Goal: Task Accomplishment & Management: Complete application form

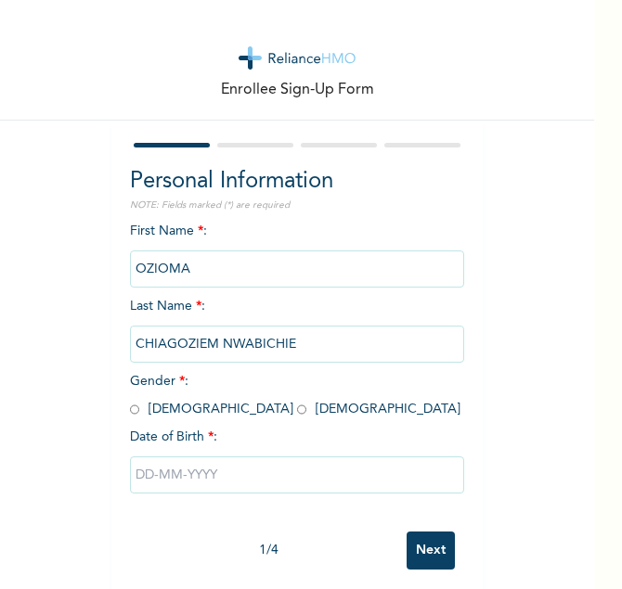
click at [297, 409] on input "radio" at bounding box center [301, 410] width 9 height 18
radio input "true"
click at [297, 403] on input "radio" at bounding box center [301, 410] width 9 height 18
radio input "true"
click at [138, 476] on input "text" at bounding box center [297, 475] width 334 height 37
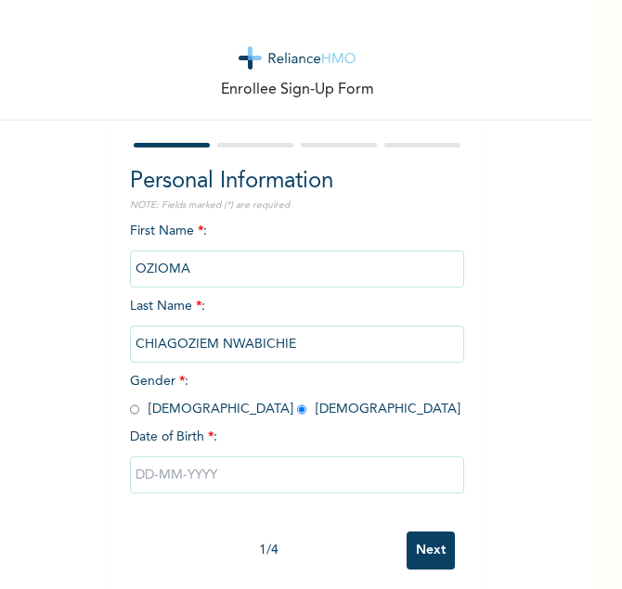
click at [138, 476] on input "text" at bounding box center [297, 475] width 334 height 37
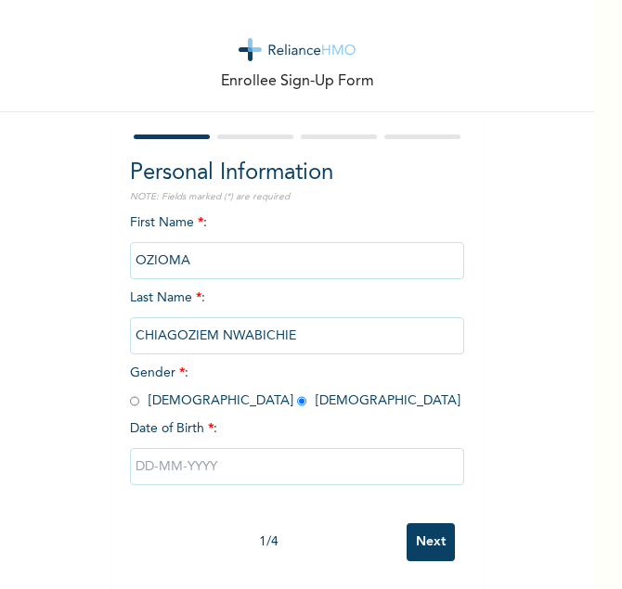
click at [141, 449] on input "text" at bounding box center [297, 466] width 334 height 37
select select "7"
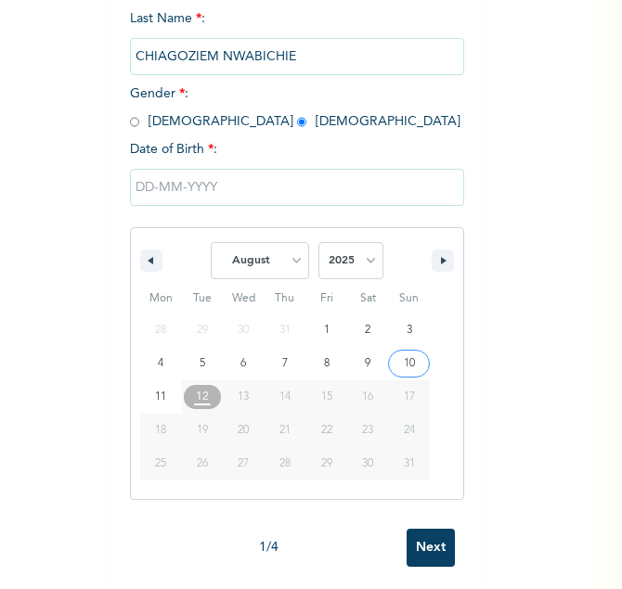
scroll to position [308, 0]
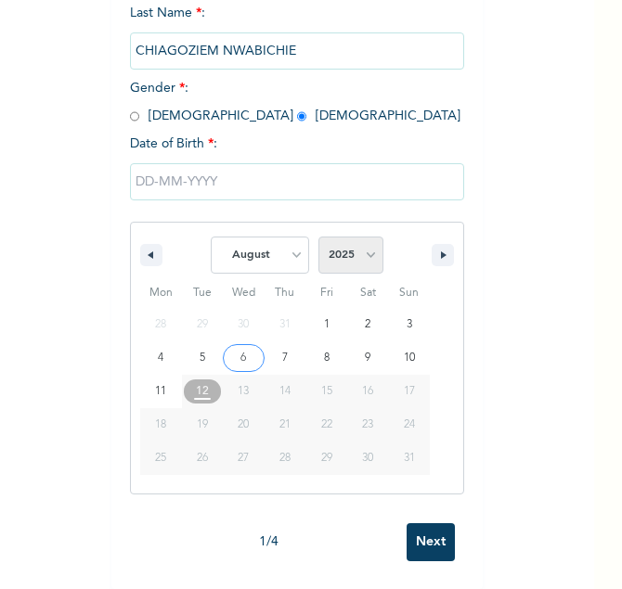
click at [368, 239] on select "2025 2024 2023 2022 2021 2020 2019 2018 2017 2016 2015 2014 2013 2012 2011 2010…" at bounding box center [350, 255] width 65 height 37
select select "1994"
click at [318, 237] on select "2025 2024 2023 2022 2021 2020 2019 2018 2017 2016 2015 2014 2013 2012 2011 2010…" at bounding box center [350, 255] width 65 height 37
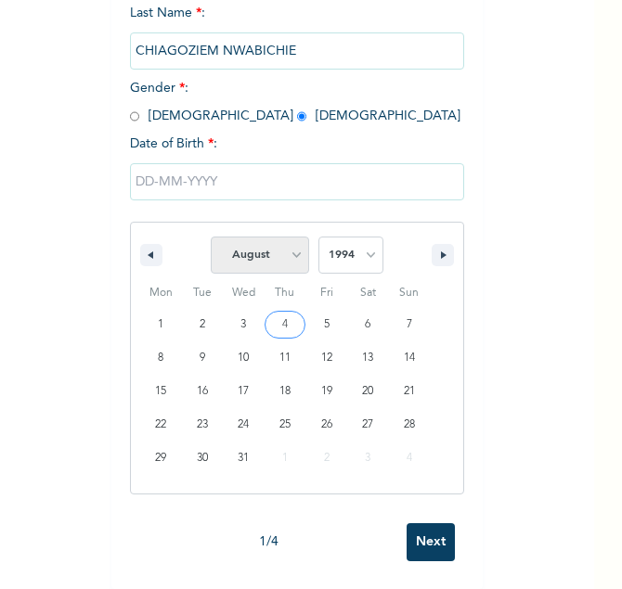
click at [291, 239] on select "January February March April May June July August September October November De…" at bounding box center [260, 255] width 98 height 37
select select "5"
click at [211, 237] on select "January February March April May June July August September October November De…" at bounding box center [260, 255] width 98 height 37
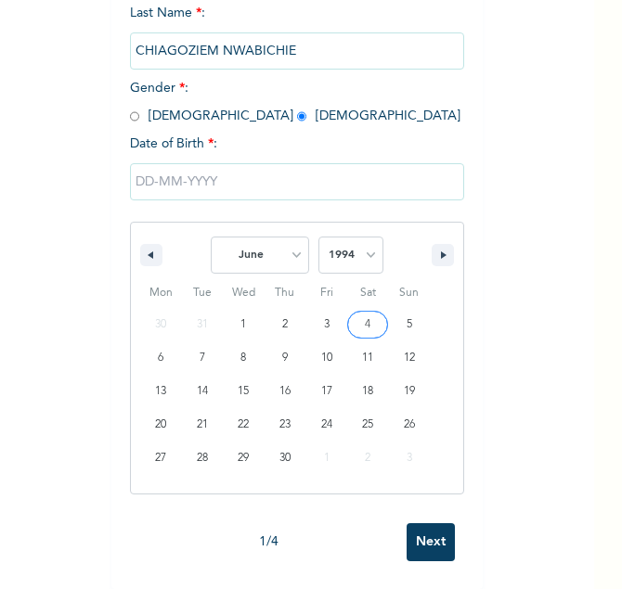
drag, startPoint x: 269, startPoint y: 387, endPoint x: 354, endPoint y: 313, distance: 112.5
type input "[DATE]"
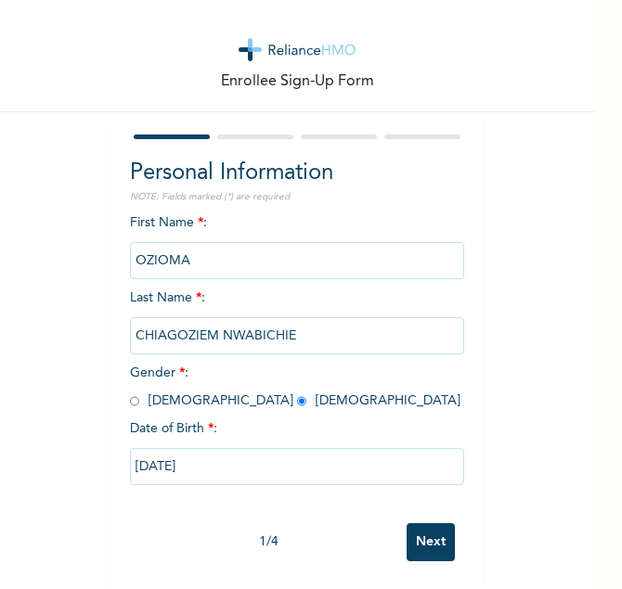
click at [440, 458] on input "[DATE]" at bounding box center [297, 466] width 334 height 37
select select "5"
select select "1994"
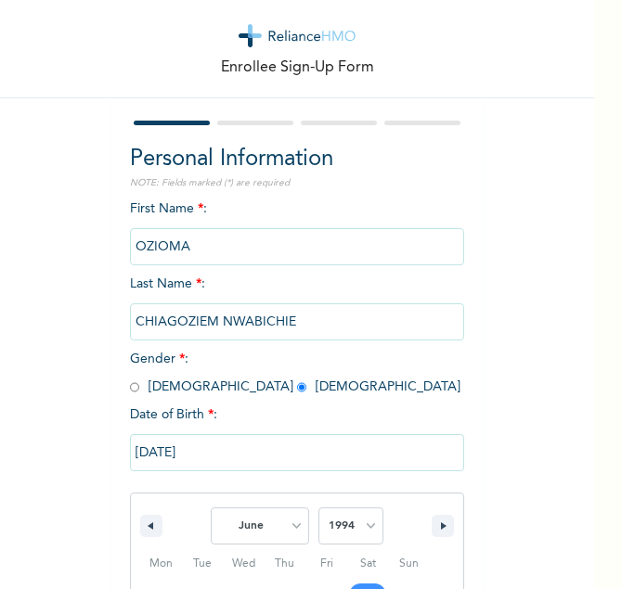
scroll to position [213, 0]
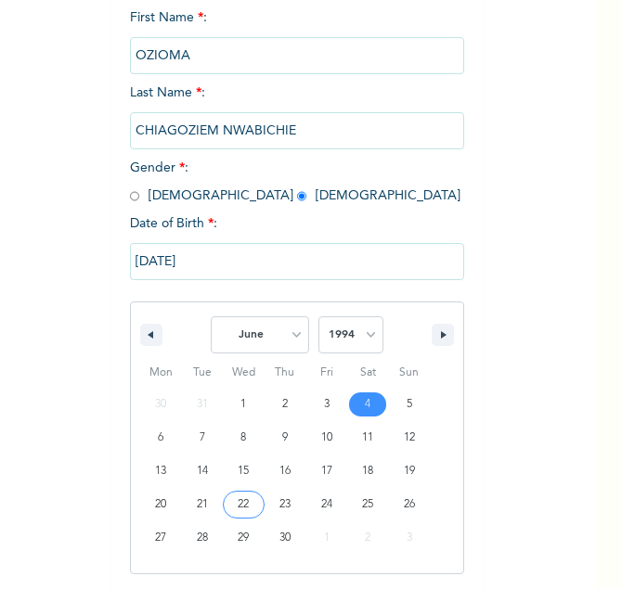
type input "[DATE]"
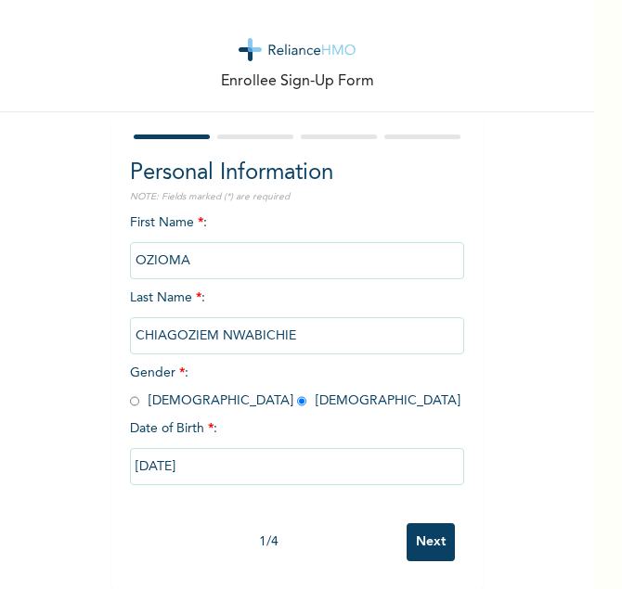
click at [409, 523] on input "Next" at bounding box center [430, 542] width 48 height 38
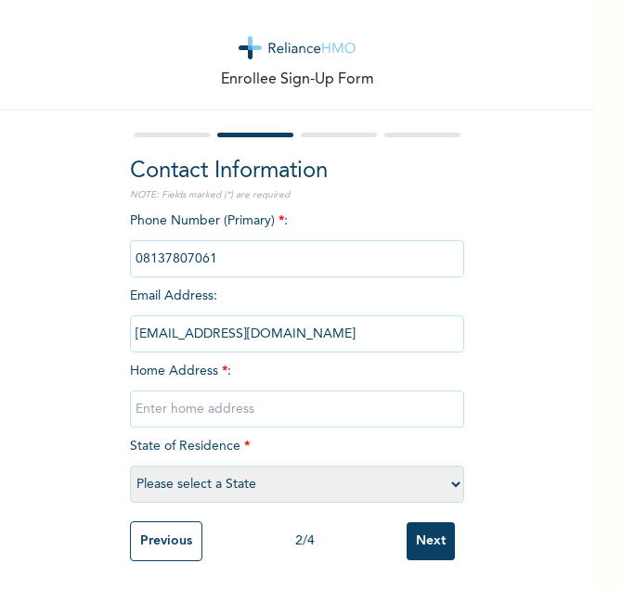
click at [226, 392] on input "text" at bounding box center [297, 409] width 334 height 37
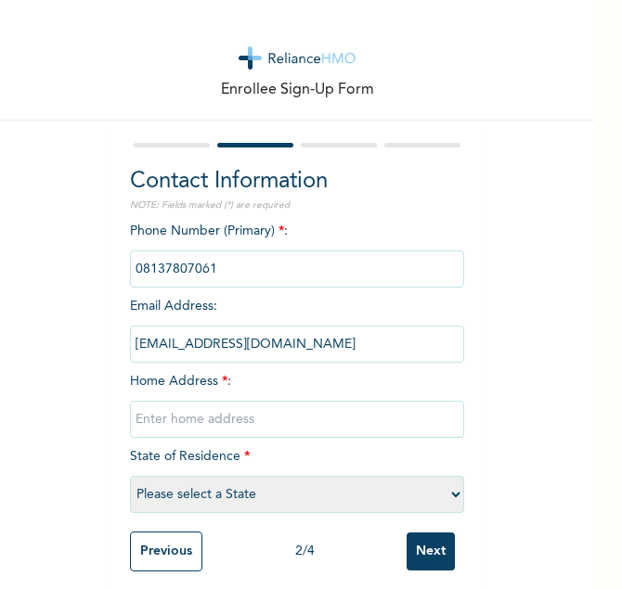
scroll to position [24, 0]
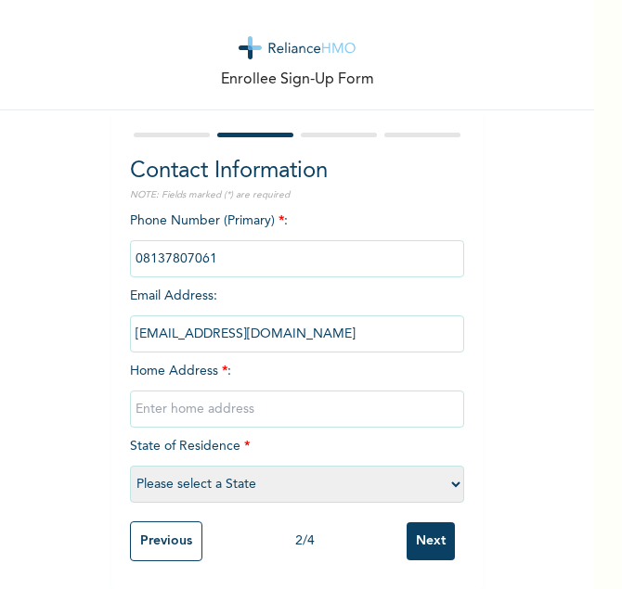
click at [239, 391] on input "text" at bounding box center [297, 409] width 334 height 37
type input "18 CHIEF [PERSON_NAME] CRESCENT, [GEOGRAPHIC_DATA], [GEOGRAPHIC_DATA], [GEOGRAP…"
click at [206, 466] on select "Please select a State [PERSON_NAME] (FCT) [PERSON_NAME] Ibom [GEOGRAPHIC_DATA] …" at bounding box center [297, 484] width 334 height 37
select select "25"
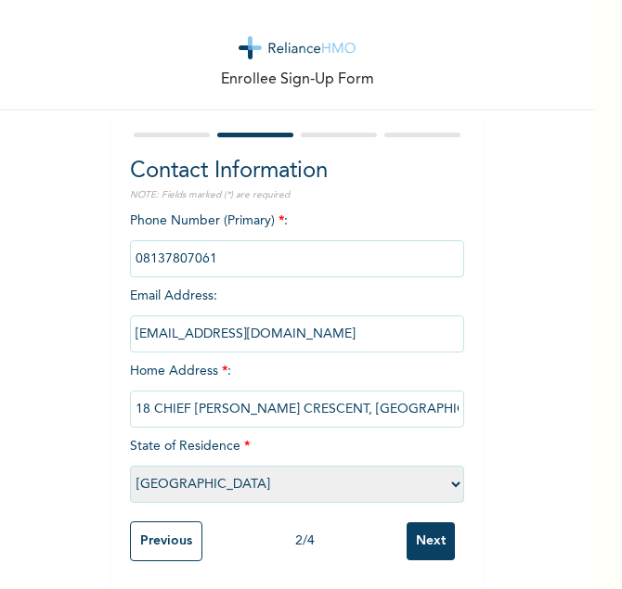
click at [130, 466] on select "Please select a State [PERSON_NAME] (FCT) [PERSON_NAME] Ibom [GEOGRAPHIC_DATA] …" at bounding box center [297, 484] width 334 height 37
click at [419, 523] on input "Next" at bounding box center [430, 542] width 48 height 38
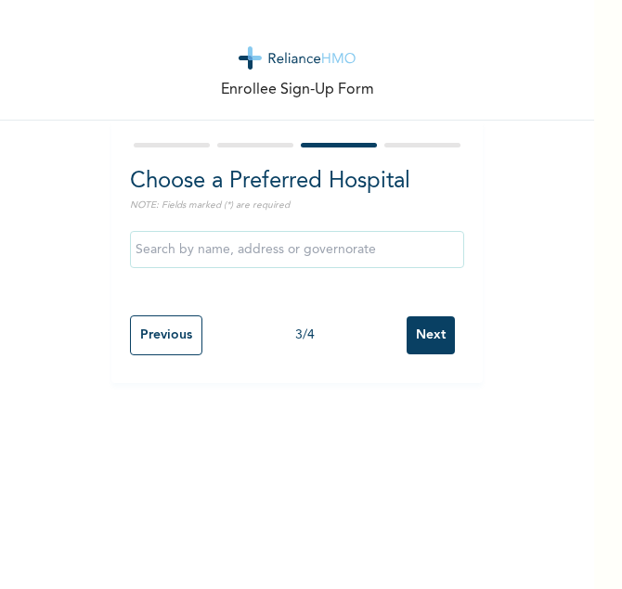
click at [236, 243] on input "text" at bounding box center [297, 249] width 334 height 37
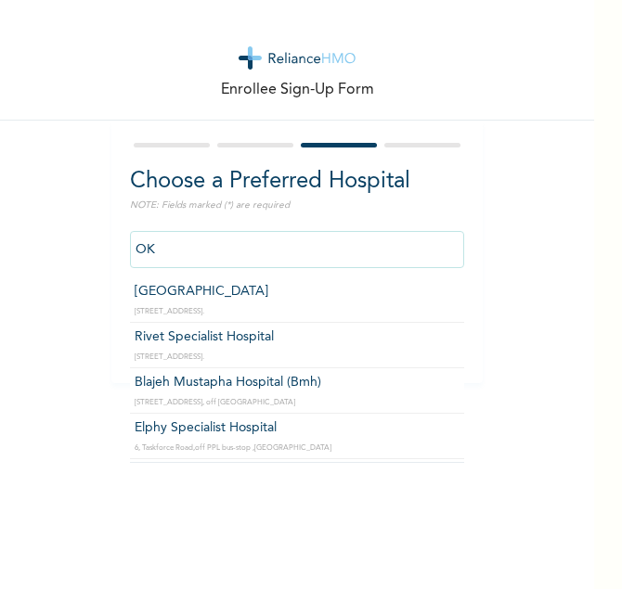
type input "O"
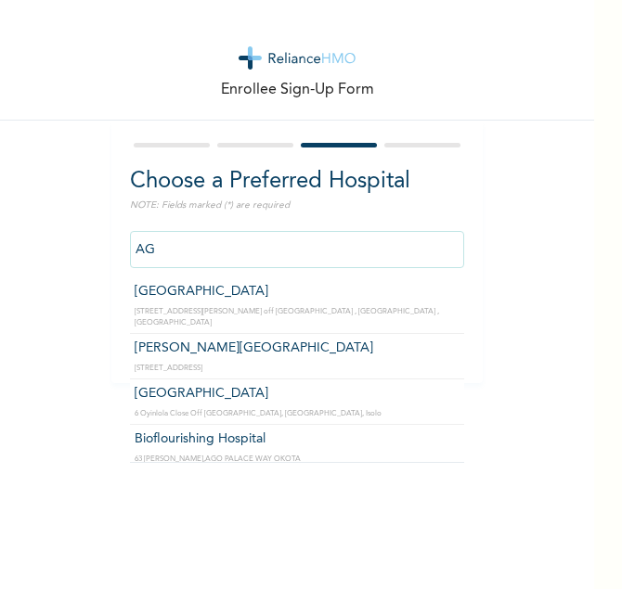
type input "A"
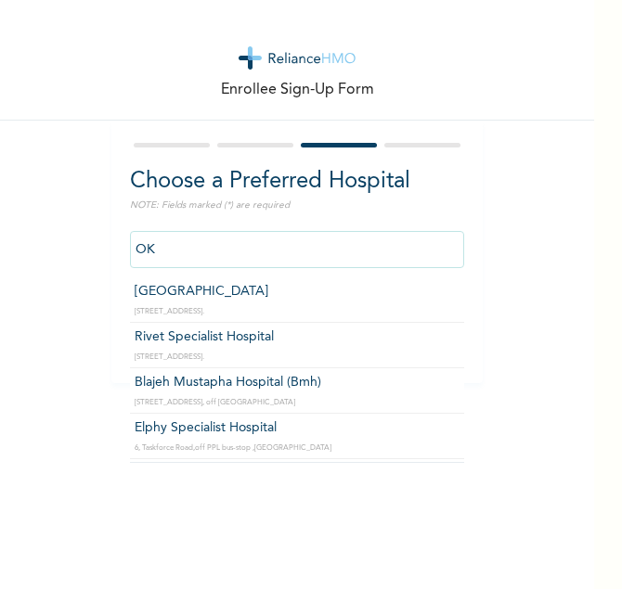
type input "O"
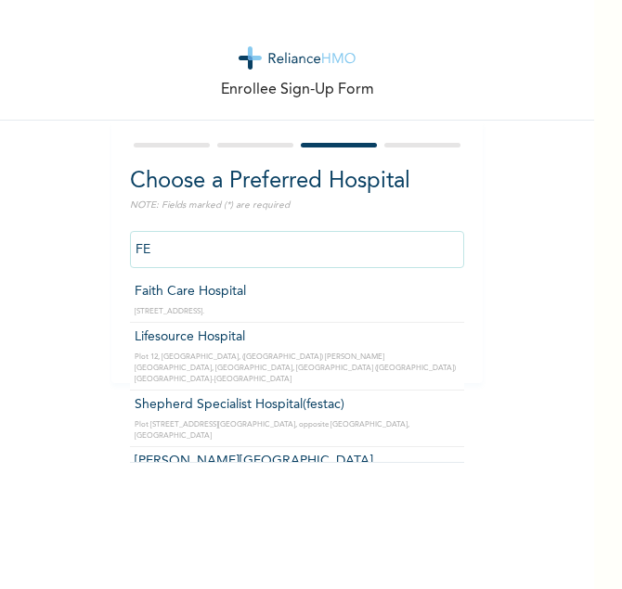
type input "F"
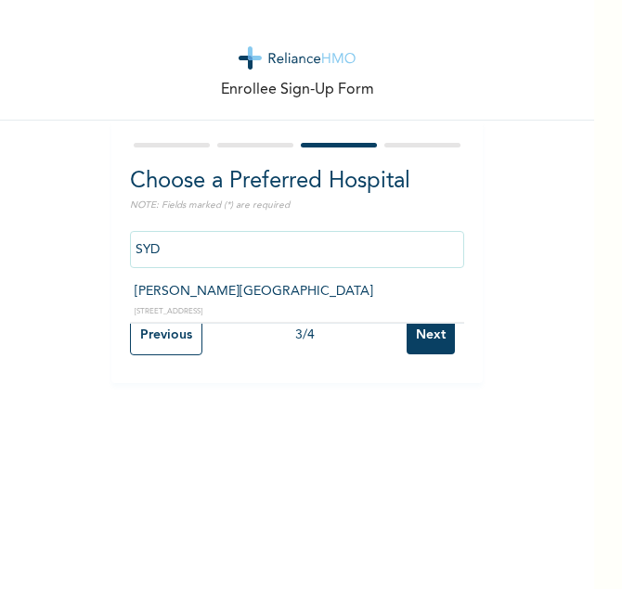
type input "[PERSON_NAME][GEOGRAPHIC_DATA]"
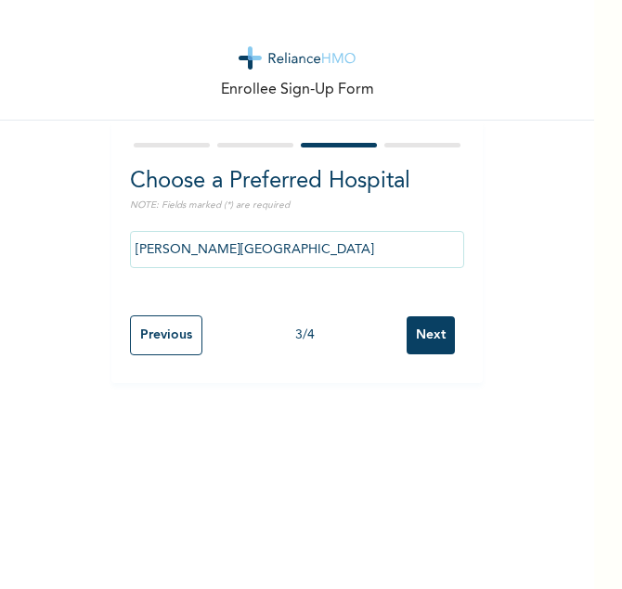
click at [420, 329] on input "Next" at bounding box center [430, 335] width 48 height 38
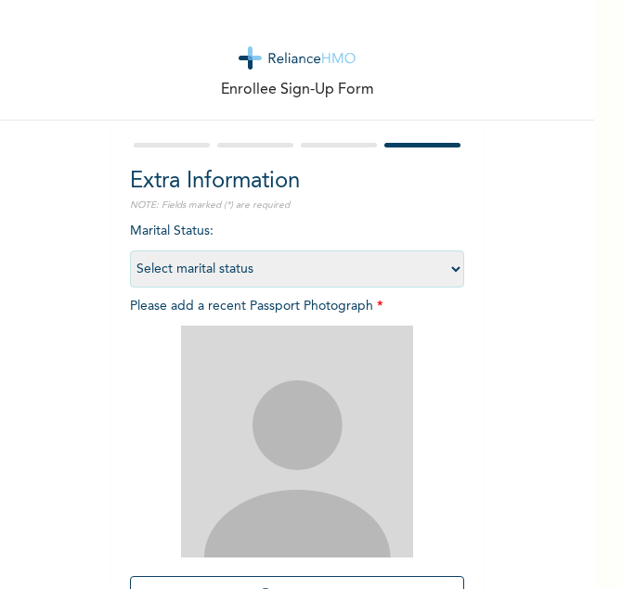
click at [449, 269] on select "Select marital status [DEMOGRAPHIC_DATA] Married [DEMOGRAPHIC_DATA] Widow/[DEMO…" at bounding box center [297, 269] width 334 height 37
select select "2"
click at [130, 251] on select "Select marital status [DEMOGRAPHIC_DATA] Married [DEMOGRAPHIC_DATA] Widow/[DEMO…" at bounding box center [297, 269] width 334 height 37
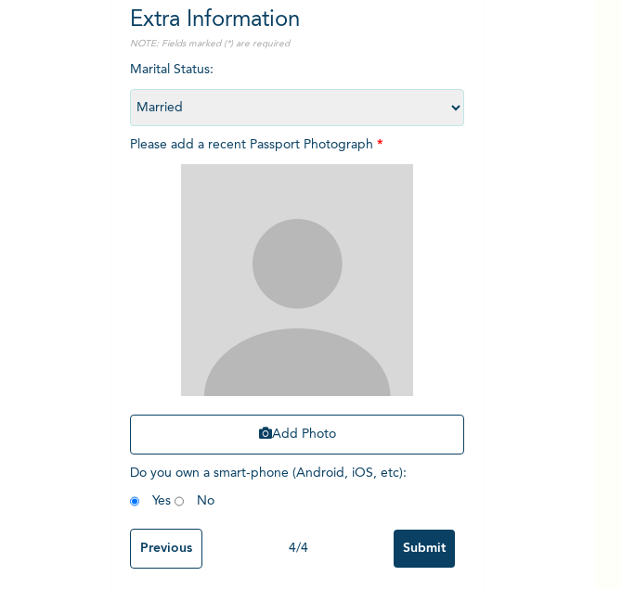
scroll to position [183, 0]
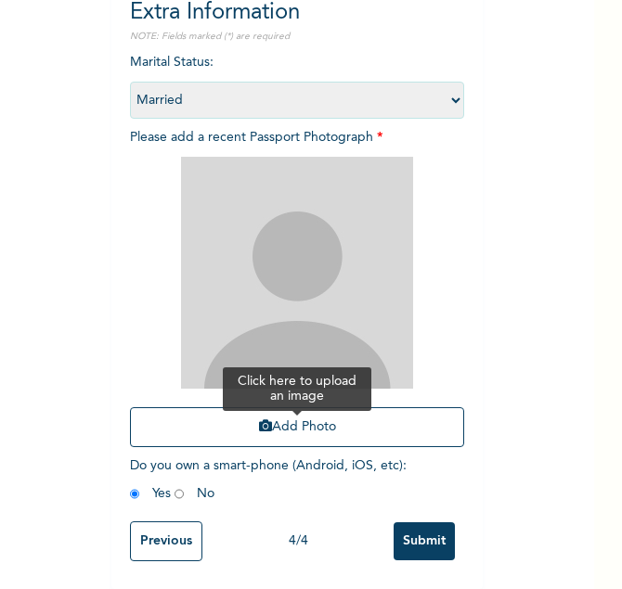
click at [267, 407] on button "Add Photo" at bounding box center [297, 427] width 334 height 40
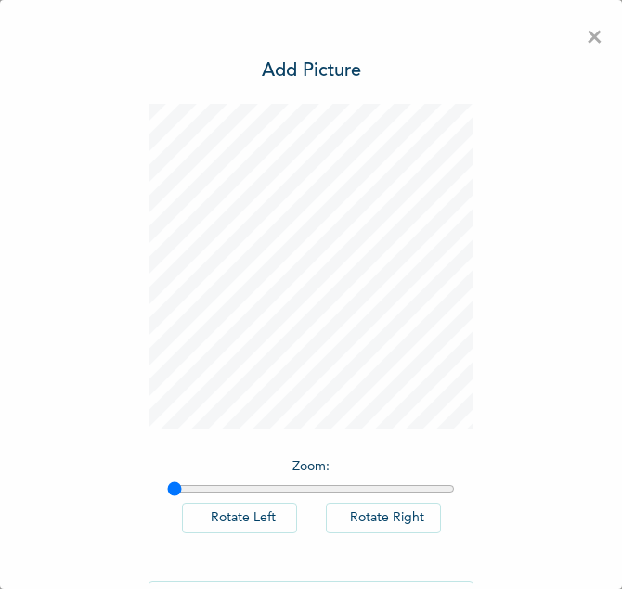
scroll to position [58, 0]
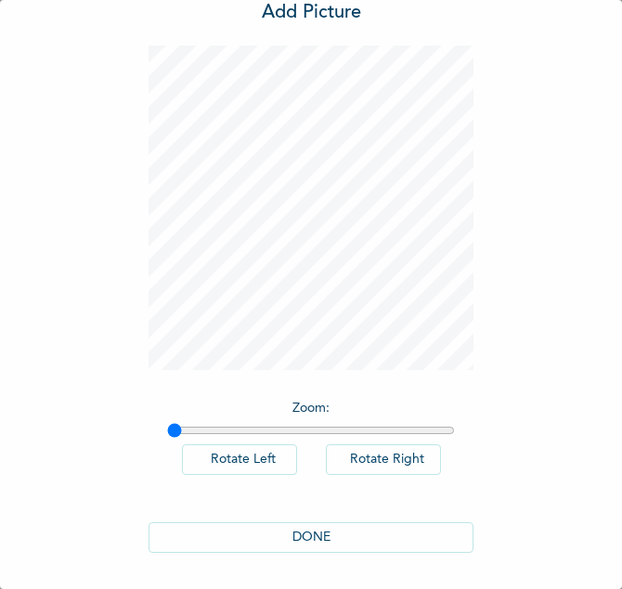
click at [355, 537] on button "DONE" at bounding box center [310, 538] width 325 height 31
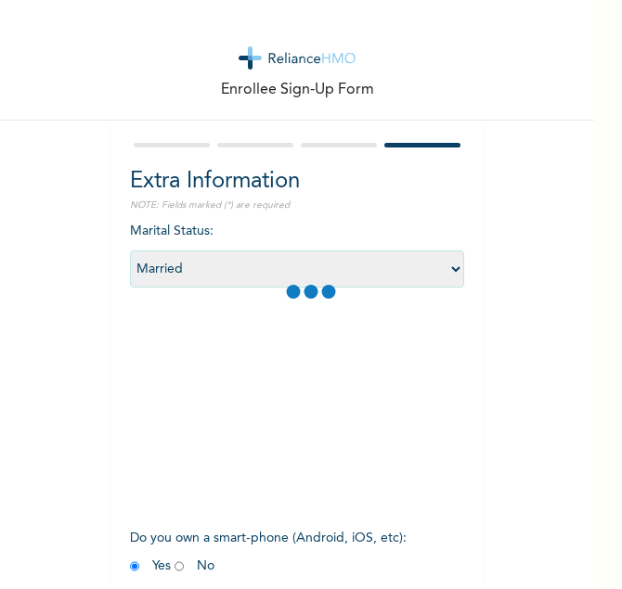
click at [301, 523] on div at bounding box center [246, 413] width 232 height 232
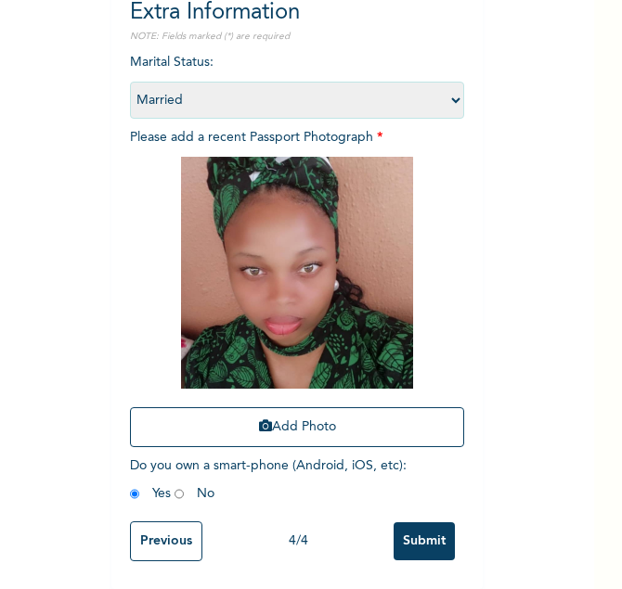
scroll to position [183, 0]
click at [172, 522] on input "Previous" at bounding box center [166, 542] width 72 height 40
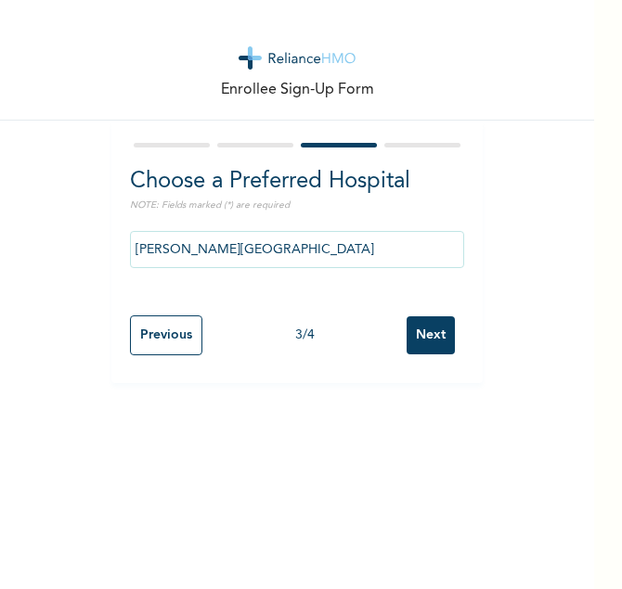
scroll to position [0, 0]
click at [149, 322] on input "Previous" at bounding box center [166, 336] width 72 height 40
select select "25"
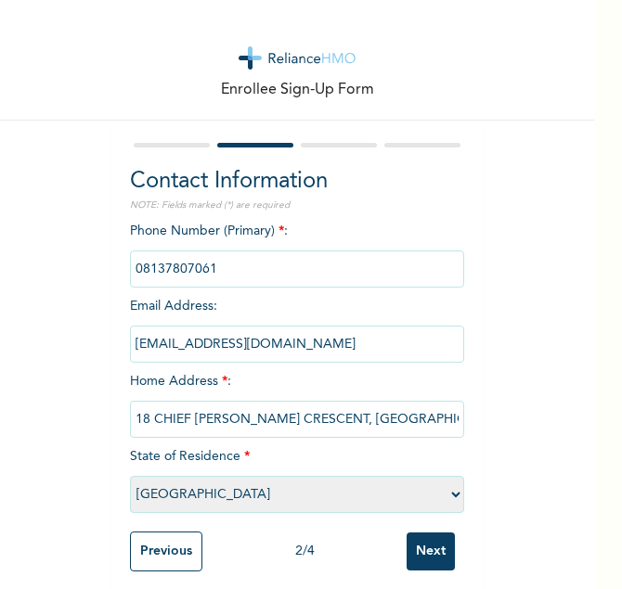
click at [244, 450] on span "*" at bounding box center [247, 456] width 6 height 13
click at [174, 545] on input "Previous" at bounding box center [166, 552] width 72 height 40
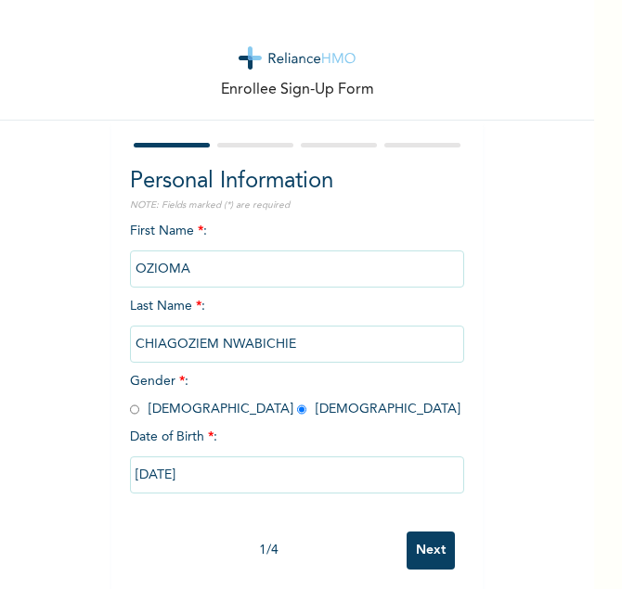
click at [164, 471] on input "[DATE]" at bounding box center [297, 475] width 334 height 37
select select "5"
select select "1994"
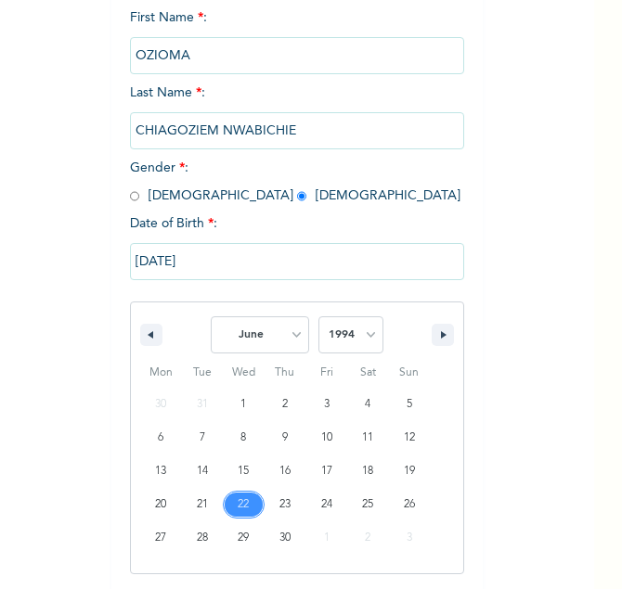
scroll to position [22, 0]
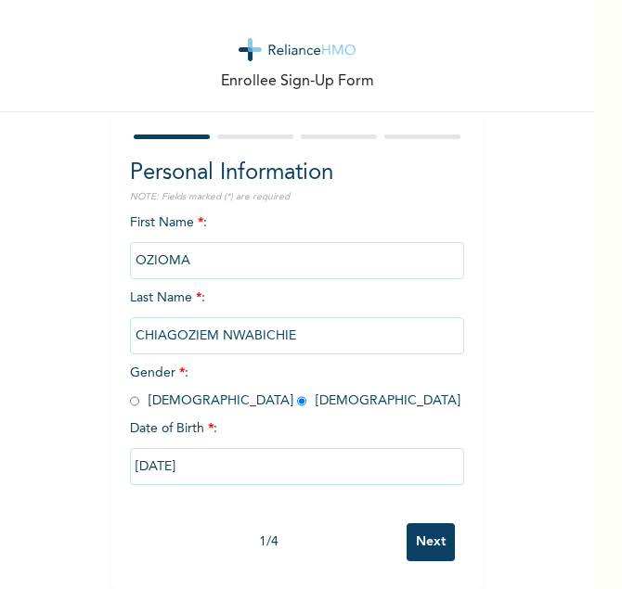
click at [419, 526] on input "Next" at bounding box center [430, 542] width 48 height 38
select select "25"
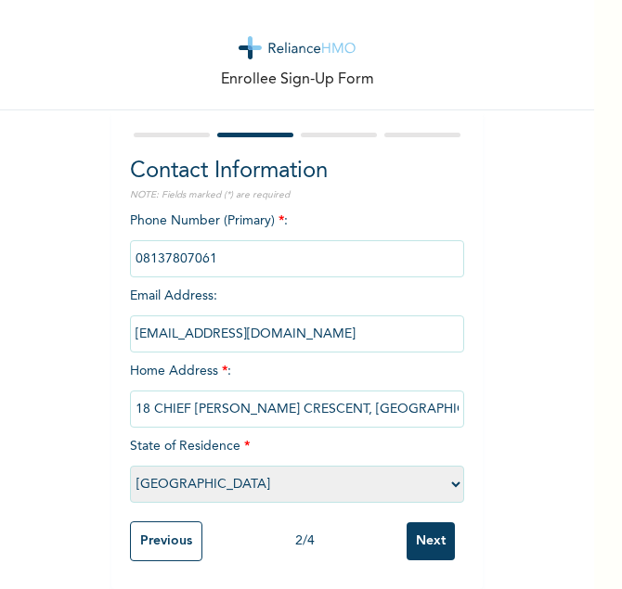
click at [419, 526] on input "Next" at bounding box center [430, 542] width 48 height 38
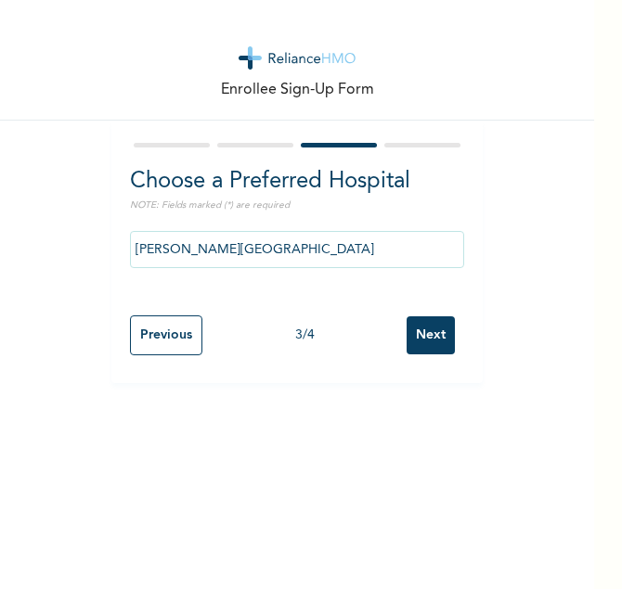
click at [411, 329] on input "Next" at bounding box center [430, 335] width 48 height 38
select select "2"
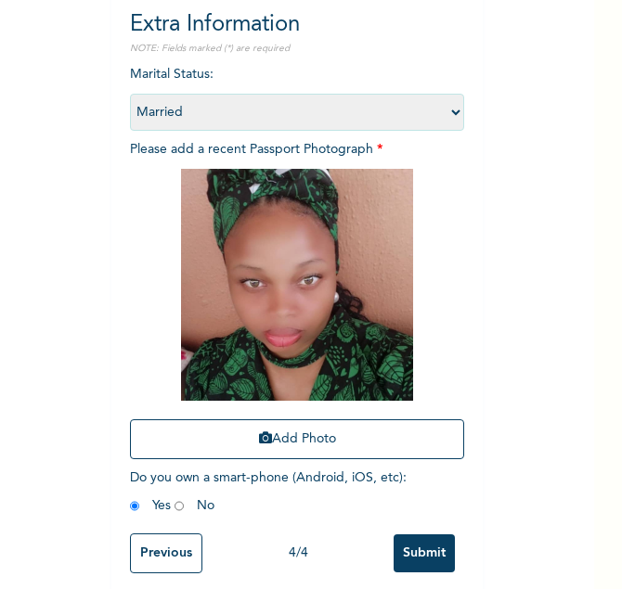
scroll to position [183, 0]
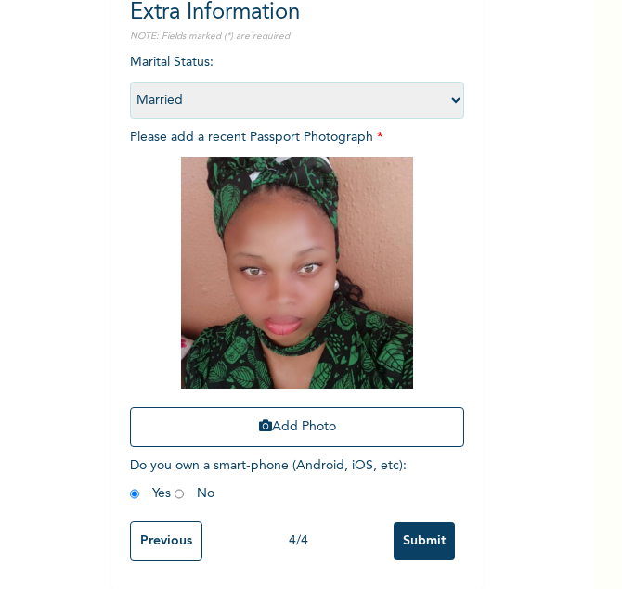
click at [421, 523] on input "Submit" at bounding box center [424, 542] width 61 height 38
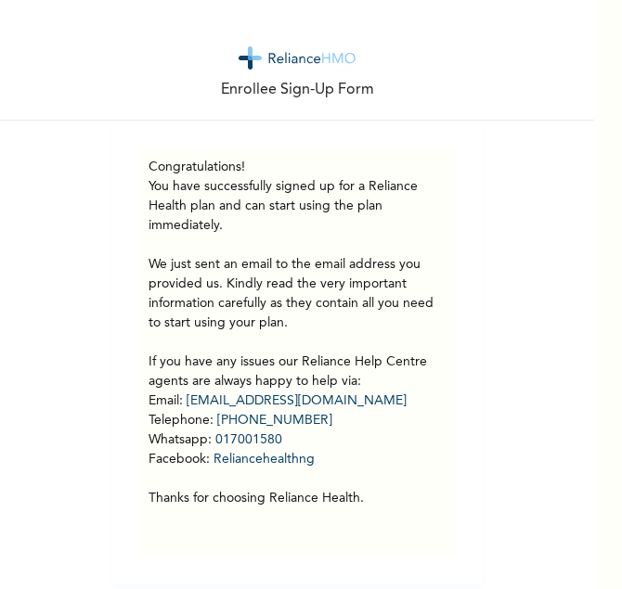
scroll to position [9, 0]
